Goal: Task Accomplishment & Management: Manage account settings

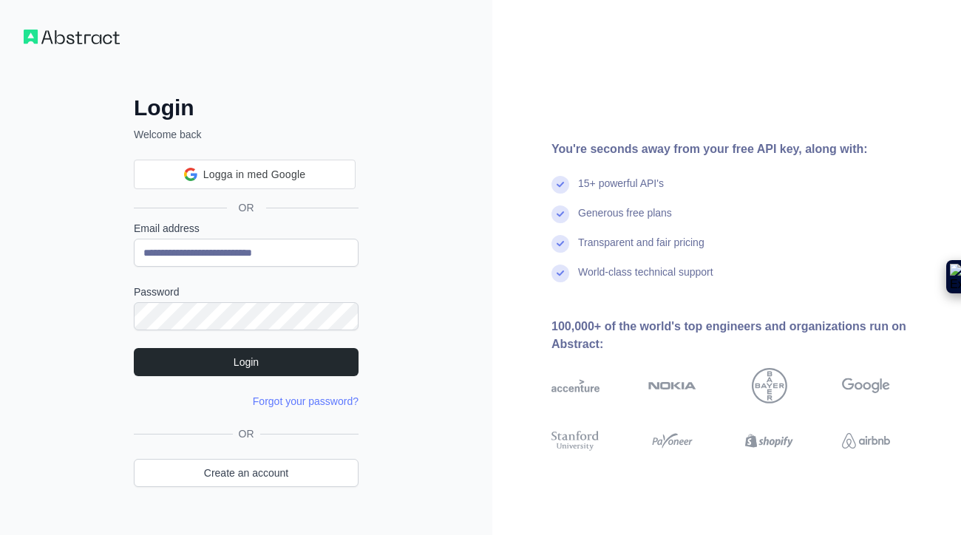
click at [296, 376] on form "**********" at bounding box center [246, 315] width 225 height 188
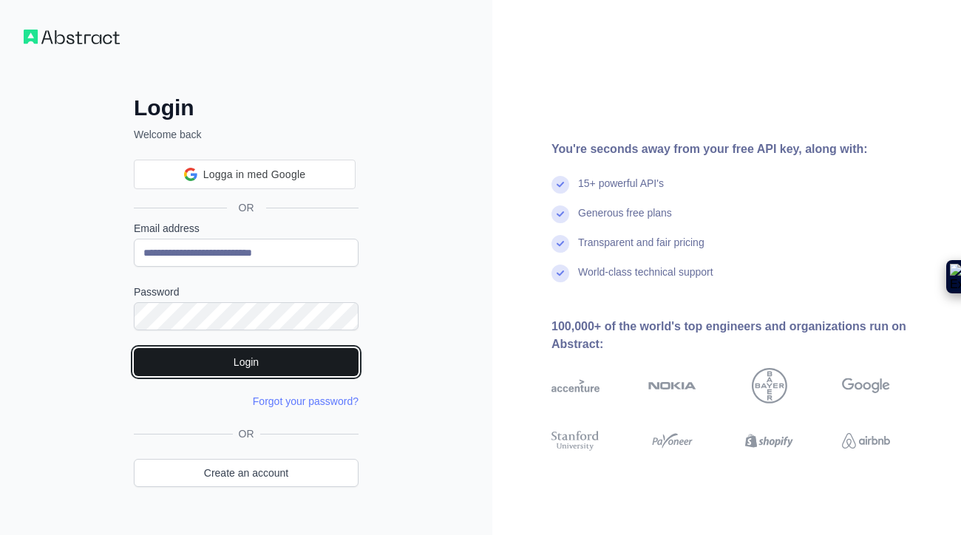
click at [299, 369] on button "Login" at bounding box center [246, 362] width 225 height 28
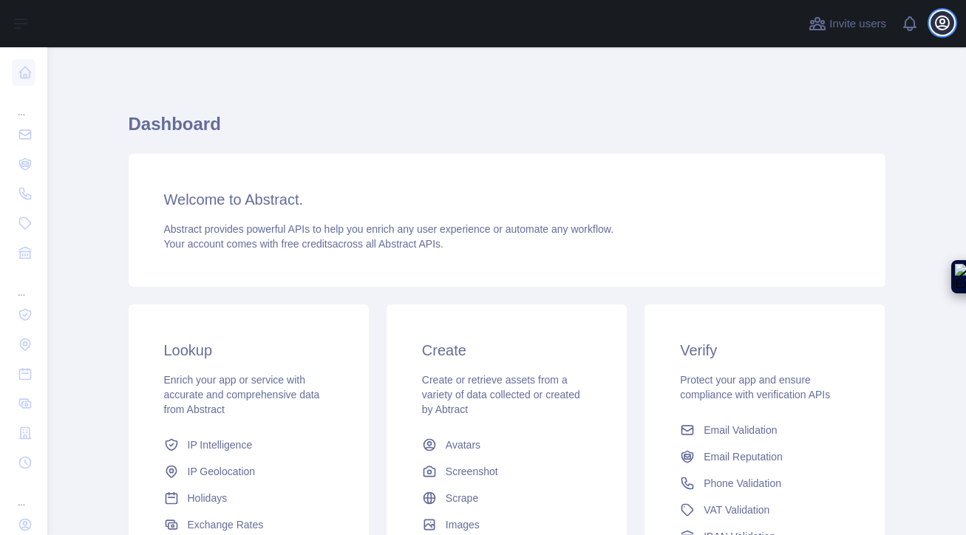
click at [941, 26] on icon "button" at bounding box center [941, 22] width 13 height 13
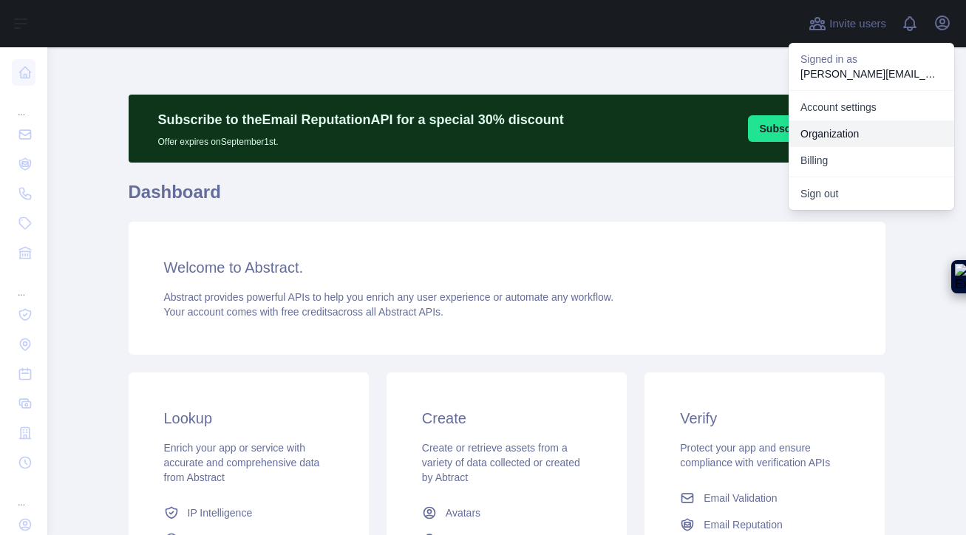
click at [820, 167] on button "Billing" at bounding box center [871, 160] width 166 height 27
